Goal: Find specific page/section: Find specific page/section

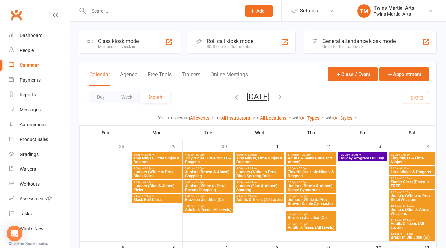
click at [117, 10] on input "text" at bounding box center [162, 10] width 150 height 9
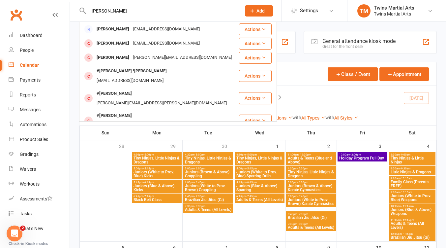
type input "[PERSON_NAME]"
click at [123, 56] on div "[PERSON_NAME]" at bounding box center [113, 58] width 37 height 10
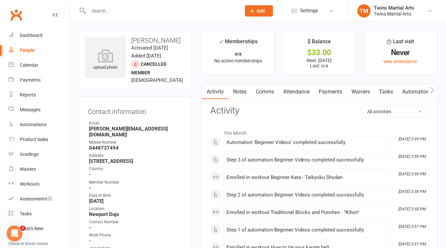
click at [298, 93] on link "Attendance" at bounding box center [297, 91] width 36 height 15
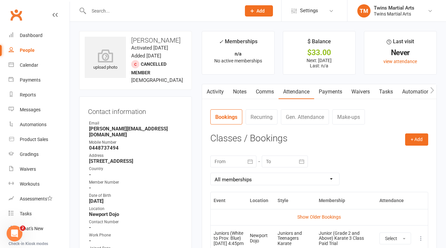
scroll to position [88, 0]
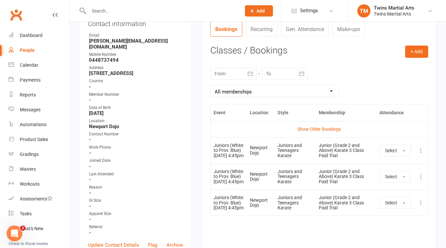
click at [104, 10] on input "text" at bounding box center [162, 10] width 150 height 9
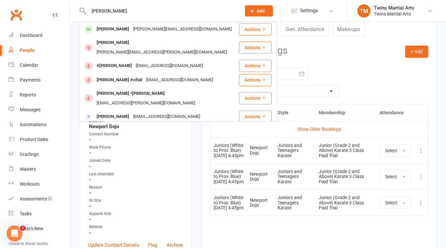
type input "[PERSON_NAME]"
click at [115, 27] on div "[PERSON_NAME]" at bounding box center [113, 29] width 37 height 10
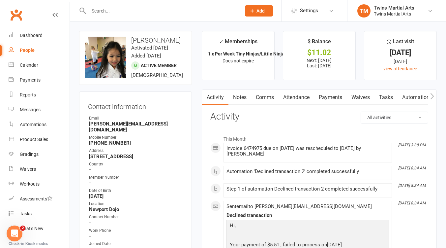
click at [330, 98] on link "Payments" at bounding box center [330, 97] width 33 height 15
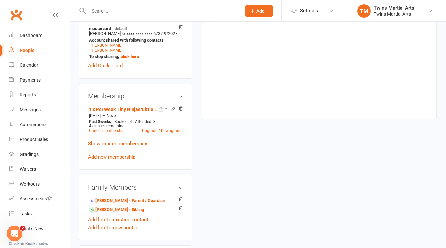
scroll to position [351, 0]
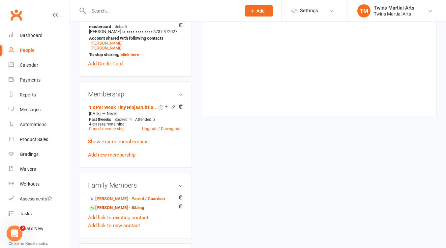
click at [112, 204] on link "[PERSON_NAME] - Sibling" at bounding box center [116, 207] width 55 height 7
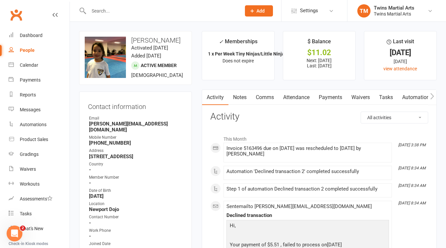
click at [326, 95] on link "Payments" at bounding box center [330, 97] width 33 height 15
